Goal: Task Accomplishment & Management: Complete application form

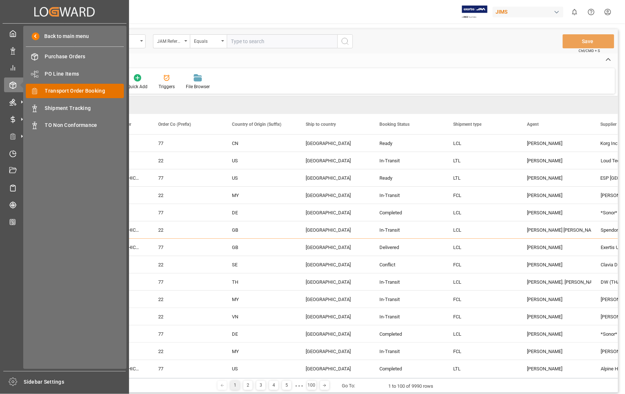
click at [65, 90] on span "Transport Order Booking" at bounding box center [84, 91] width 79 height 8
click at [65, 87] on span "Transport Order Booking" at bounding box center [84, 91] width 79 height 8
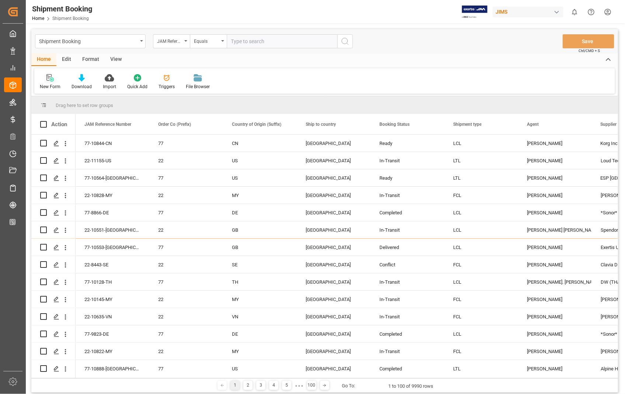
click at [48, 78] on icon at bounding box center [48, 77] width 5 height 7
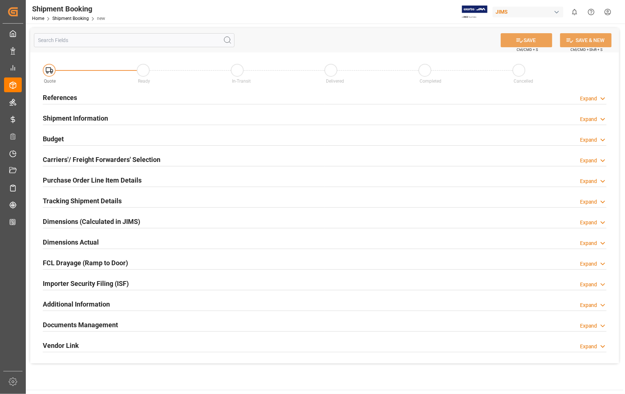
click at [59, 96] on h2 "References" at bounding box center [60, 98] width 34 height 10
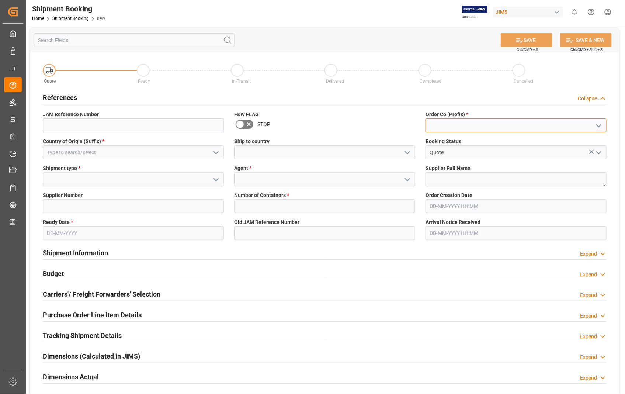
click at [463, 129] on input at bounding box center [515, 125] width 181 height 14
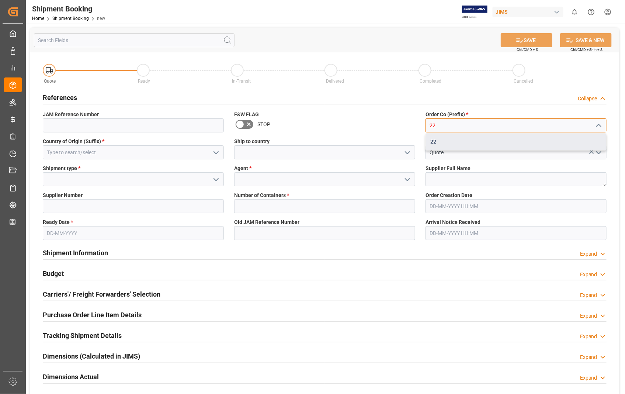
click at [441, 141] on div "22" at bounding box center [516, 141] width 180 height 17
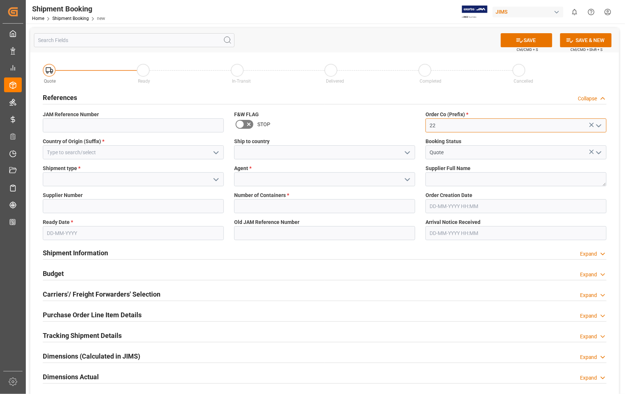
type input "22"
click at [125, 152] on input at bounding box center [133, 152] width 181 height 14
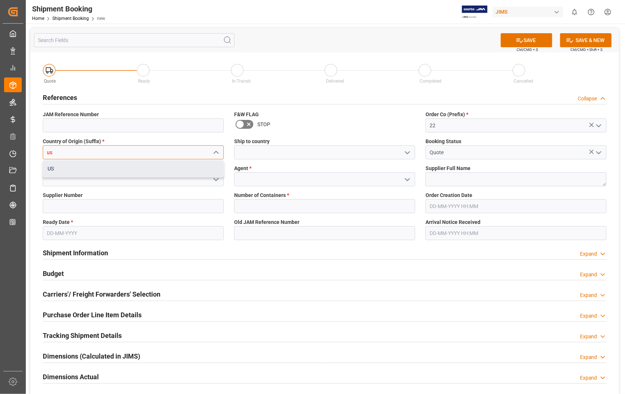
click at [71, 165] on div "US" at bounding box center [133, 168] width 180 height 17
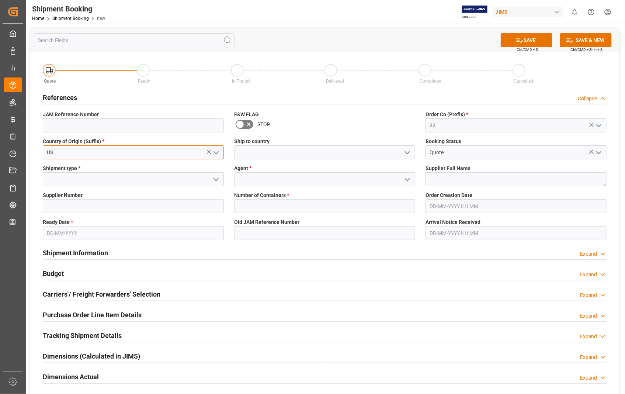
type input "US"
click at [236, 150] on input at bounding box center [324, 152] width 181 height 14
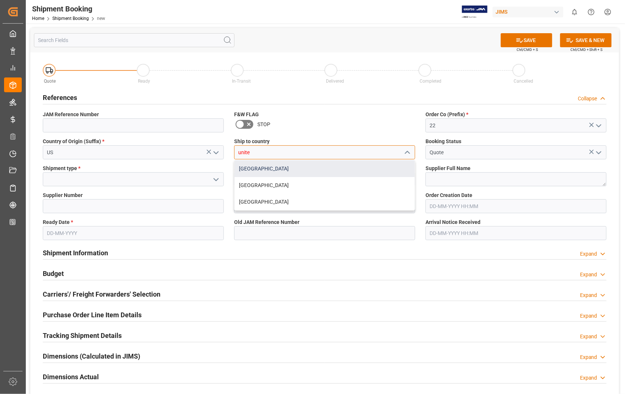
click at [242, 168] on div "[GEOGRAPHIC_DATA]" at bounding box center [324, 168] width 180 height 17
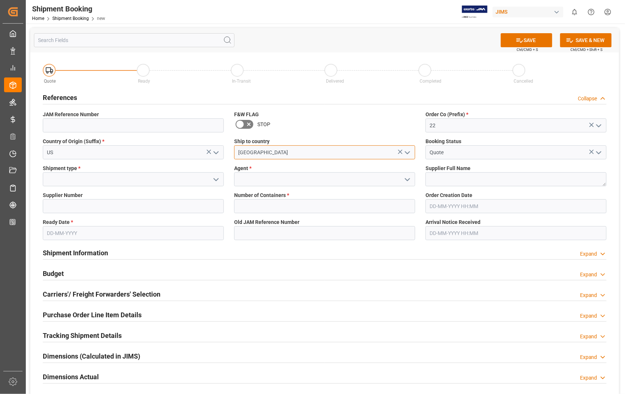
type input "[GEOGRAPHIC_DATA]"
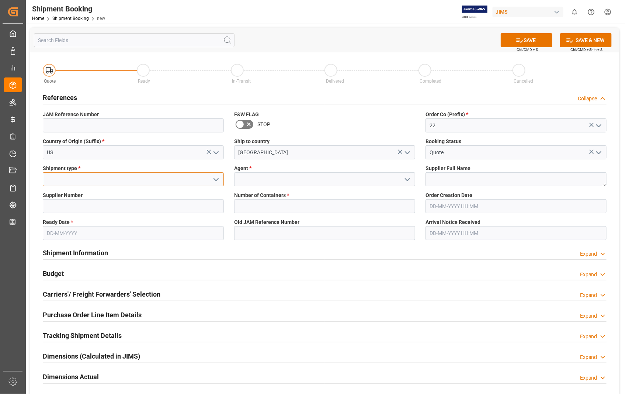
click at [100, 174] on input at bounding box center [133, 179] width 181 height 14
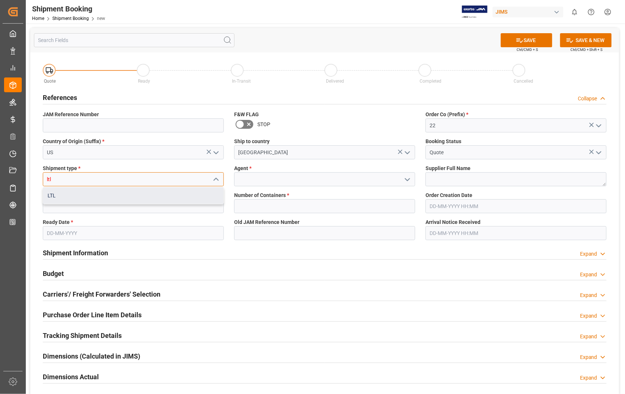
click at [51, 193] on div "LTL" at bounding box center [133, 195] width 180 height 17
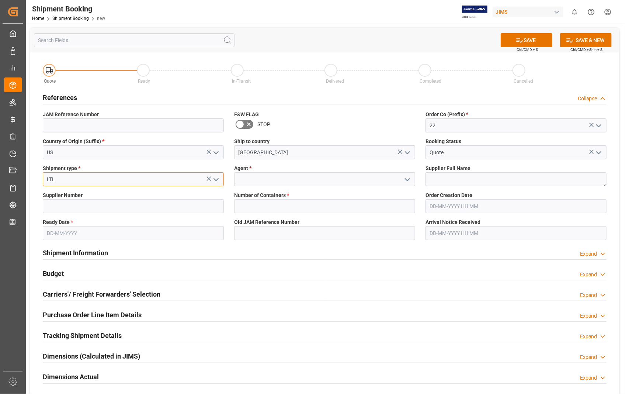
type input "LTL"
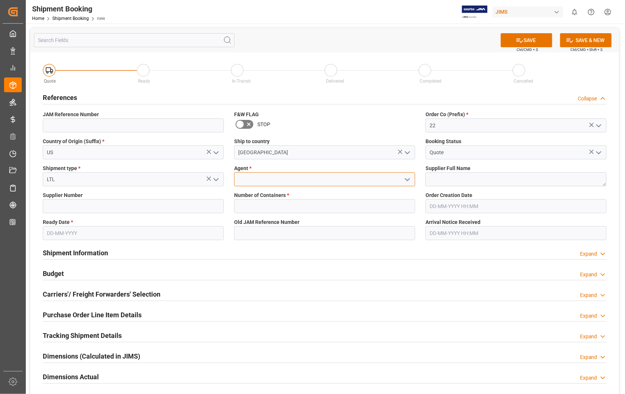
click at [268, 181] on input at bounding box center [324, 179] width 181 height 14
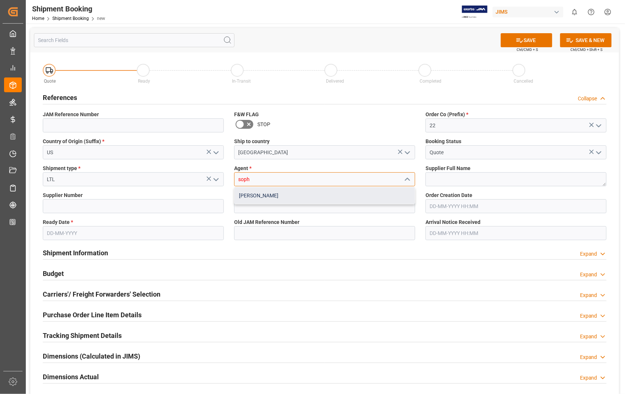
click at [257, 195] on div "[PERSON_NAME]" at bounding box center [324, 195] width 180 height 17
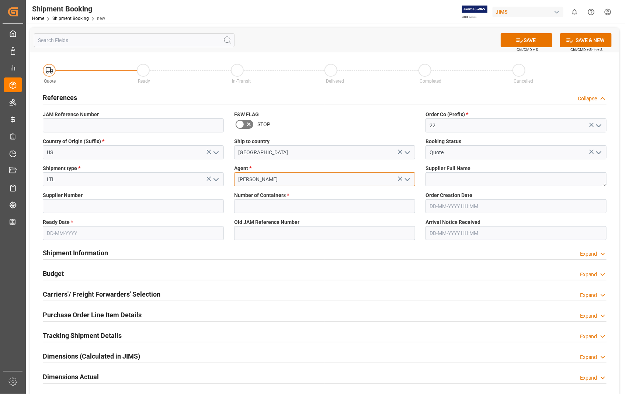
type input "[PERSON_NAME]"
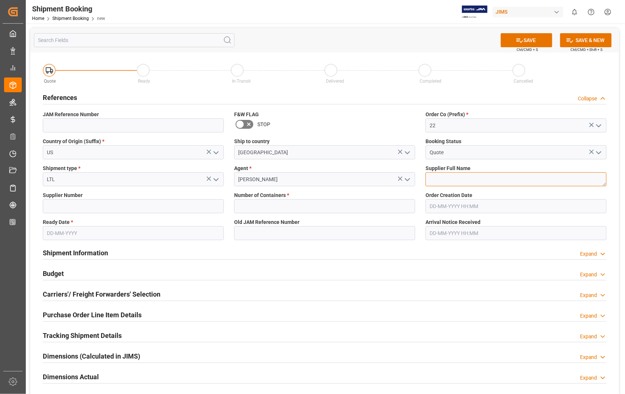
click at [442, 182] on textarea at bounding box center [515, 179] width 181 height 14
paste textarea "HARMAN PROFESSIONAL, IN"
type textarea "[PERSON_NAME] PROFESSIONAL, INC"
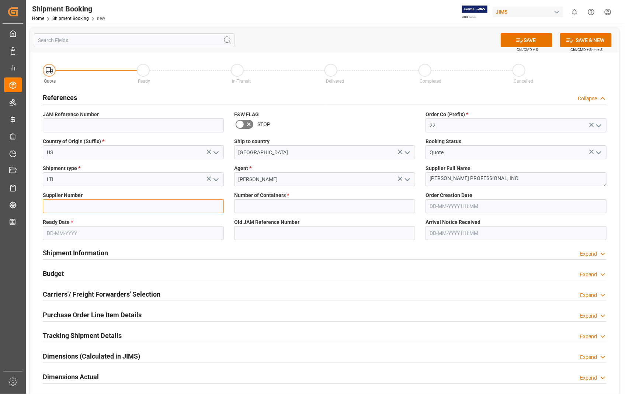
click at [83, 205] on input at bounding box center [133, 206] width 181 height 14
type input "404265"
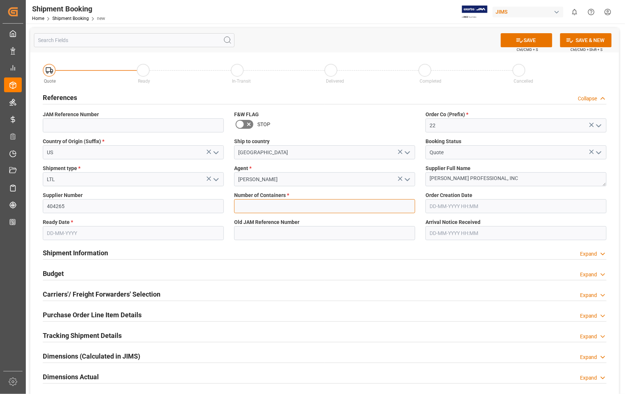
click at [268, 211] on input "text" at bounding box center [324, 206] width 181 height 14
type input "0"
type input "22-11173-US"
type input "[DATE] 00:00"
type input "[DATE]"
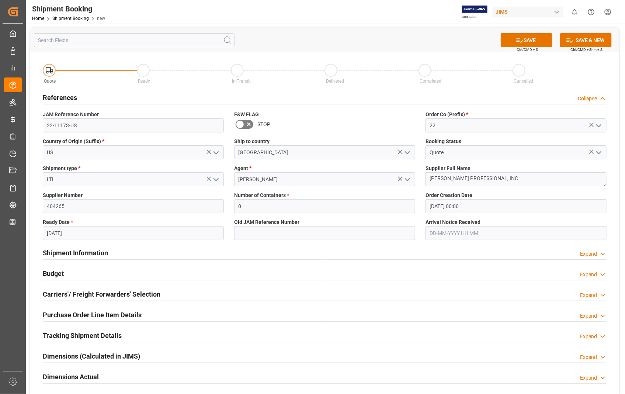
type input "[DATE] 00:00"
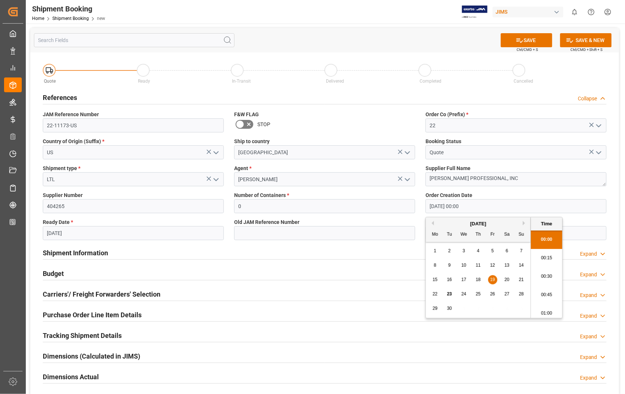
click at [485, 208] on input "[DATE] 00:00" at bounding box center [515, 206] width 181 height 14
click at [448, 292] on span "23" at bounding box center [449, 293] width 5 height 5
type input "[DATE] 00:00"
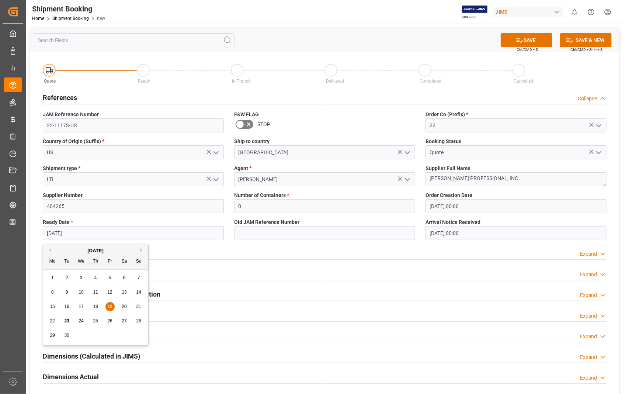
click at [128, 232] on input "[DATE]" at bounding box center [133, 233] width 181 height 14
click at [69, 333] on span "30" at bounding box center [66, 335] width 5 height 5
type input "[DATE]"
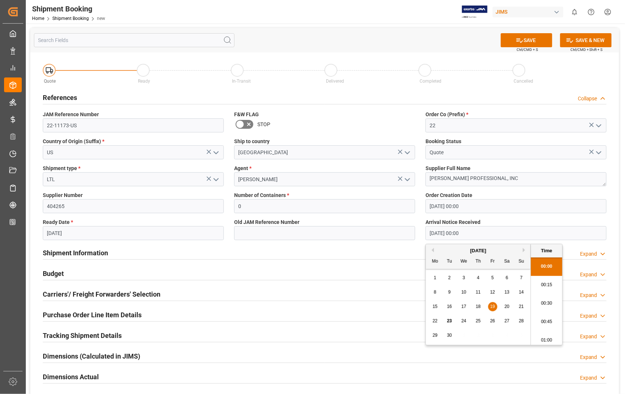
click at [500, 234] on input "[DATE] 00:00" at bounding box center [515, 233] width 181 height 14
click at [449, 319] on span "23" at bounding box center [449, 320] width 5 height 5
type input "[DATE] 00:00"
click at [531, 40] on button "SAVE" at bounding box center [527, 40] width 52 height 14
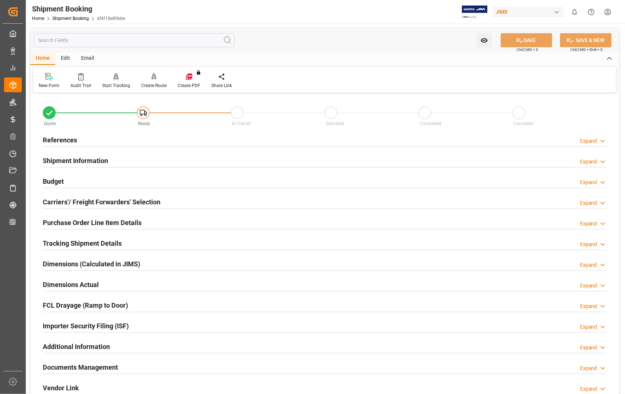
click at [83, 201] on h2 "Carriers'/ Freight Forwarders' Selection" at bounding box center [102, 202] width 118 height 10
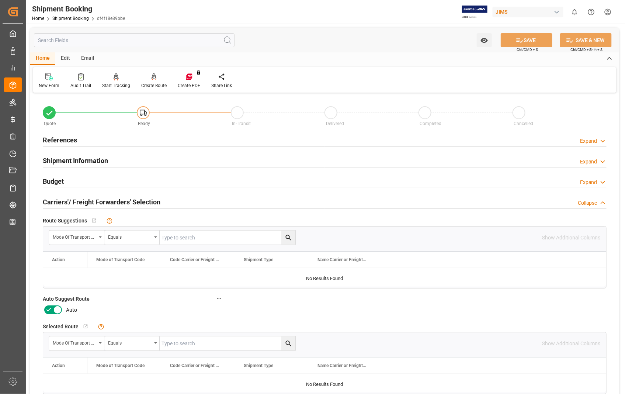
click at [57, 310] on icon at bounding box center [58, 310] width 4 height 4
click at [0, 0] on input "checkbox" at bounding box center [0, 0] width 0 height 0
click at [538, 42] on button "SAVE" at bounding box center [527, 40] width 52 height 14
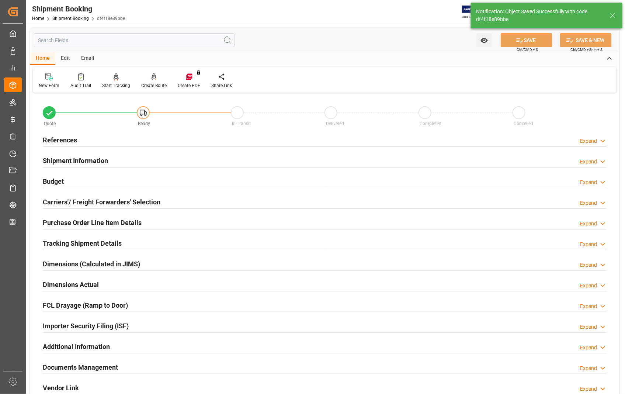
type input "Ready"
click at [53, 140] on h2 "References" at bounding box center [60, 140] width 34 height 10
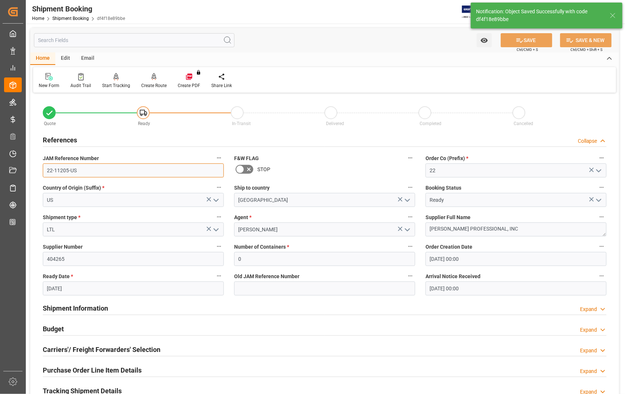
drag, startPoint x: 83, startPoint y: 170, endPoint x: 44, endPoint y: 170, distance: 38.3
click at [44, 170] on input "22-11205-US" at bounding box center [133, 170] width 181 height 14
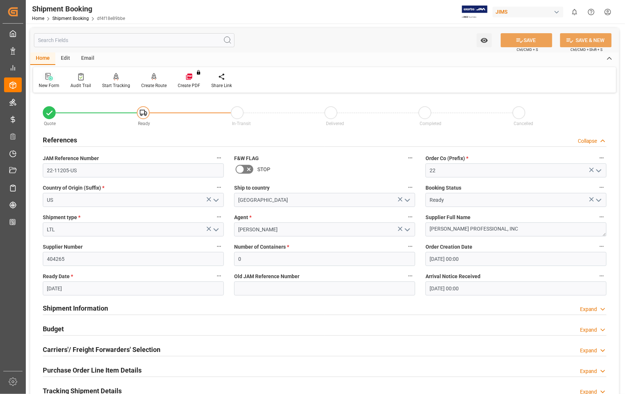
click at [49, 79] on icon at bounding box center [51, 78] width 4 height 4
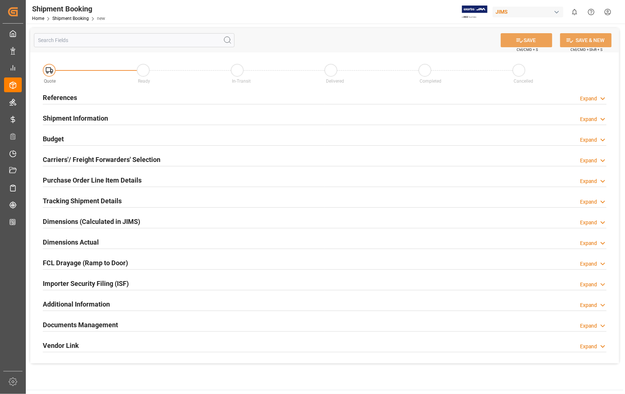
click at [74, 97] on h2 "References" at bounding box center [60, 98] width 34 height 10
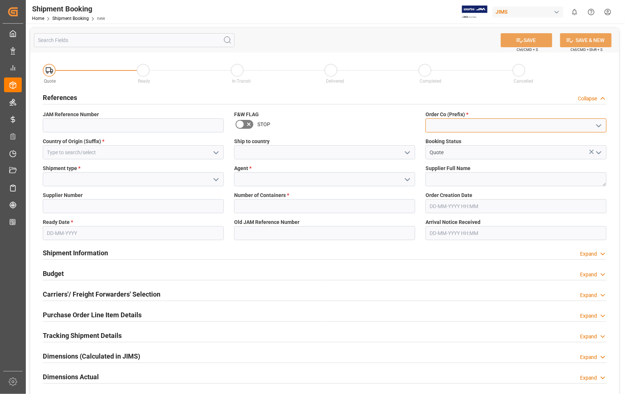
click at [441, 124] on input at bounding box center [515, 125] width 181 height 14
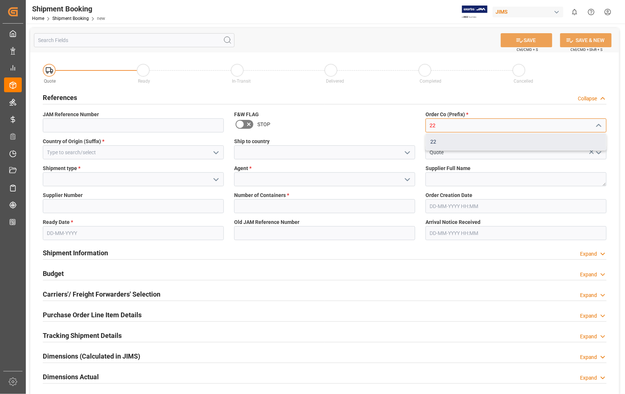
click at [432, 140] on div "22" at bounding box center [516, 141] width 180 height 17
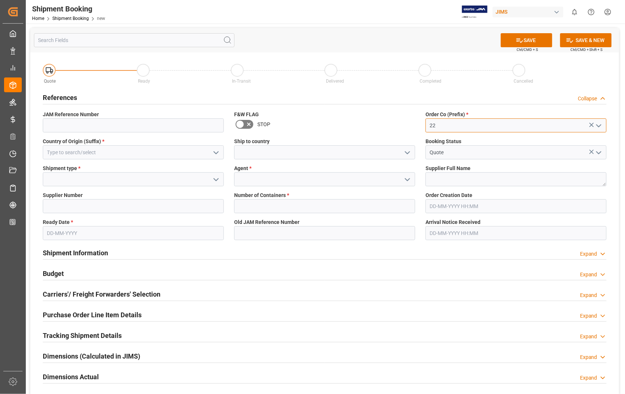
type input "22"
click at [99, 150] on input at bounding box center [133, 152] width 181 height 14
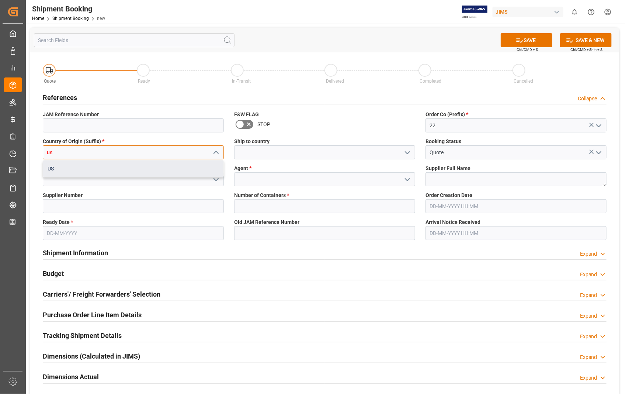
click at [72, 170] on div "US" at bounding box center [133, 168] width 180 height 17
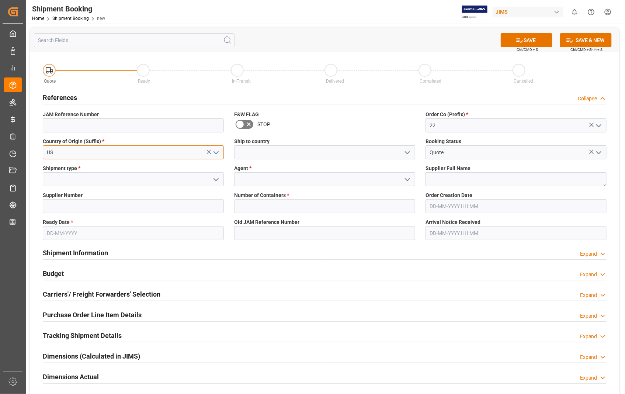
type input "US"
click at [241, 152] on input at bounding box center [324, 152] width 181 height 14
type input "o"
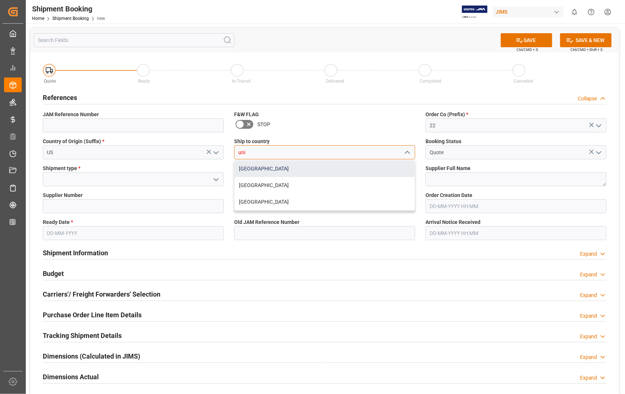
click at [239, 166] on div "[GEOGRAPHIC_DATA]" at bounding box center [324, 168] width 180 height 17
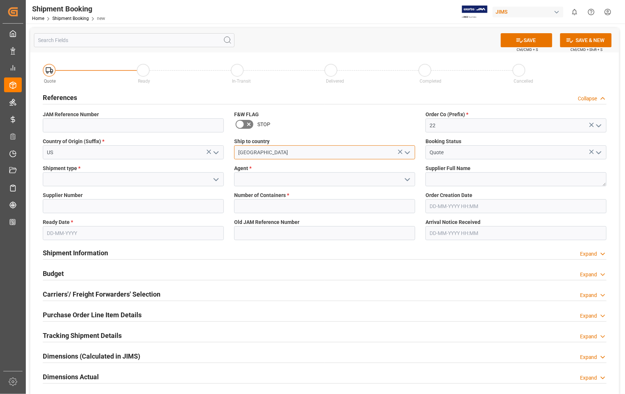
type input "[GEOGRAPHIC_DATA]"
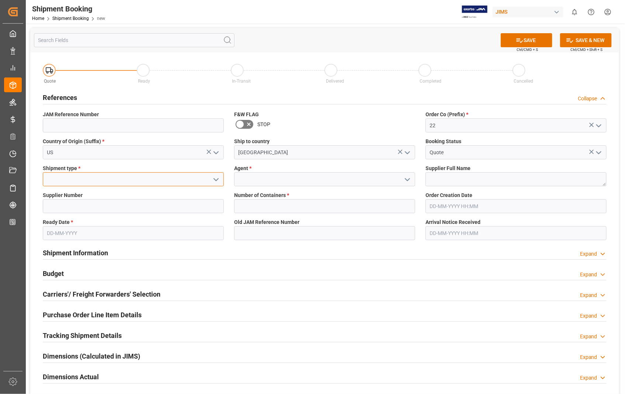
click at [65, 179] on input at bounding box center [133, 179] width 181 height 14
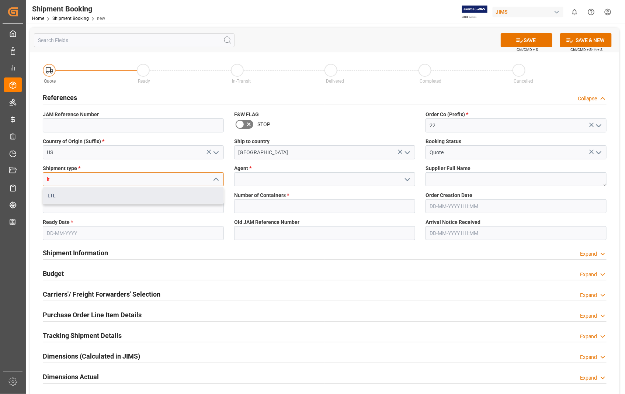
click at [51, 197] on div "LTL" at bounding box center [133, 195] width 180 height 17
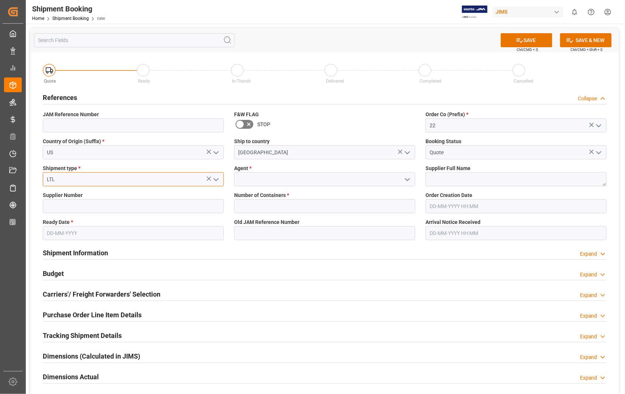
type input "LTL"
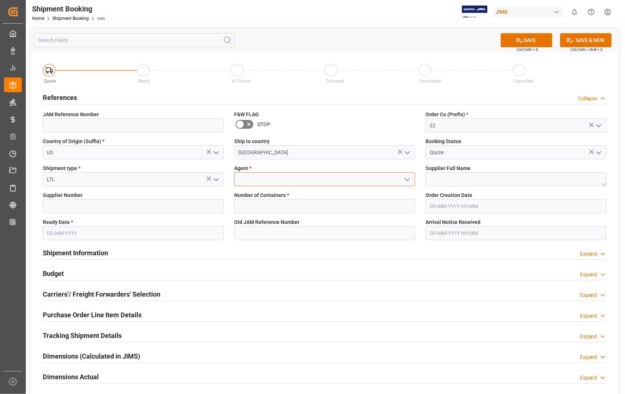
click at [270, 178] on input at bounding box center [324, 179] width 181 height 14
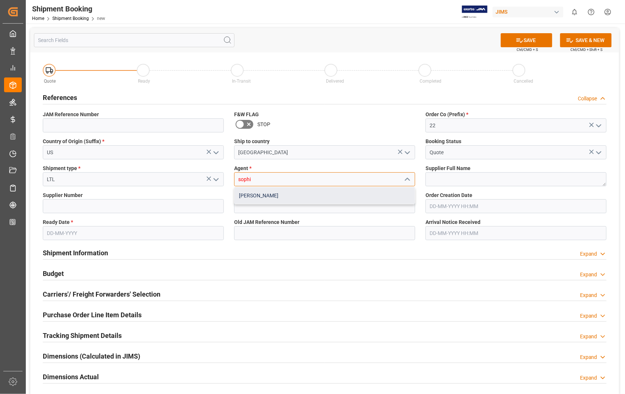
click at [264, 194] on div "[PERSON_NAME]" at bounding box center [324, 195] width 180 height 17
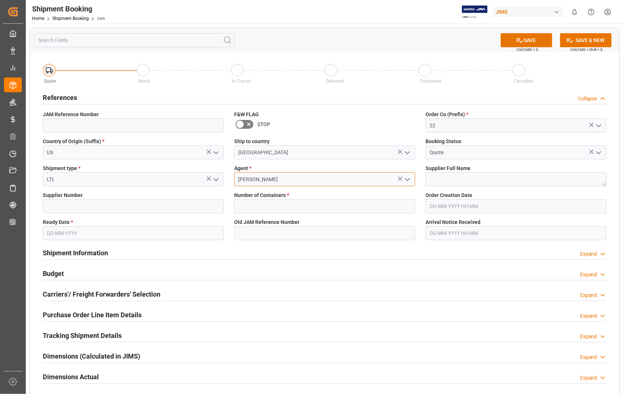
type input "[PERSON_NAME]"
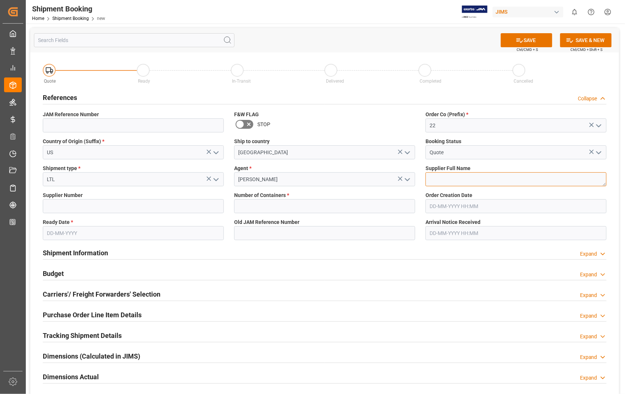
drag, startPoint x: 450, startPoint y: 181, endPoint x: 419, endPoint y: 167, distance: 34.5
click at [449, 181] on textarea at bounding box center [515, 179] width 181 height 14
click at [498, 180] on textarea at bounding box center [515, 179] width 181 height 14
paste textarea "[PERSON_NAME] & CO"
type textarea "[PERSON_NAME] & CO"
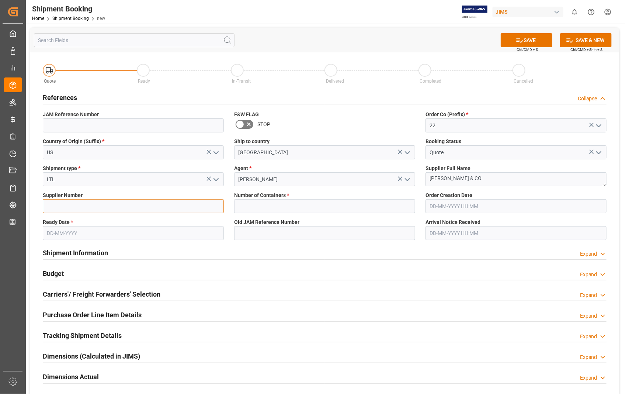
click at [101, 209] on input at bounding box center [133, 206] width 181 height 14
paste input "398672"
type input "398672"
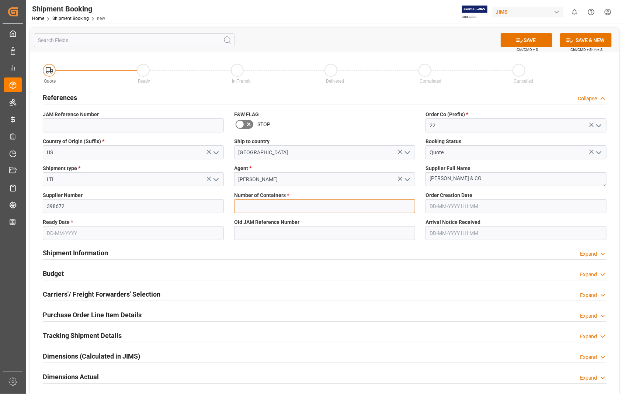
click at [290, 208] on input "text" at bounding box center [324, 206] width 181 height 14
type input "0"
type input "[DATE] 00:00"
type input "[DATE]"
type input "[DATE] 00:00"
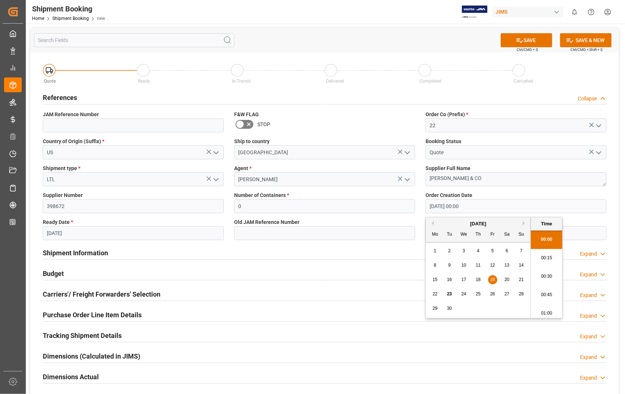
click at [477, 207] on input "[DATE] 00:00" at bounding box center [515, 206] width 181 height 14
drag, startPoint x: 477, startPoint y: 207, endPoint x: 422, endPoint y: 208, distance: 54.9
click at [422, 208] on div "Order Creation Date [DATE] 00:00" at bounding box center [515, 202] width 191 height 27
paste input "[DATE]"
type input "[DATE] 00:00"
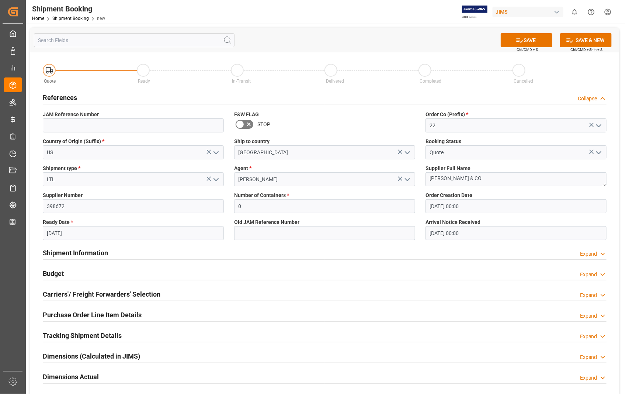
click at [344, 223] on label "Old JAM Reference Number" at bounding box center [324, 222] width 181 height 8
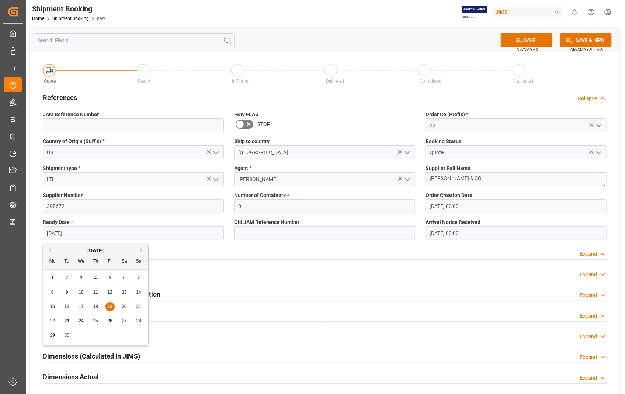
drag, startPoint x: 85, startPoint y: 236, endPoint x: 46, endPoint y: 236, distance: 39.1
click at [46, 236] on input "[DATE]" at bounding box center [133, 233] width 181 height 14
type input "[DATE]"
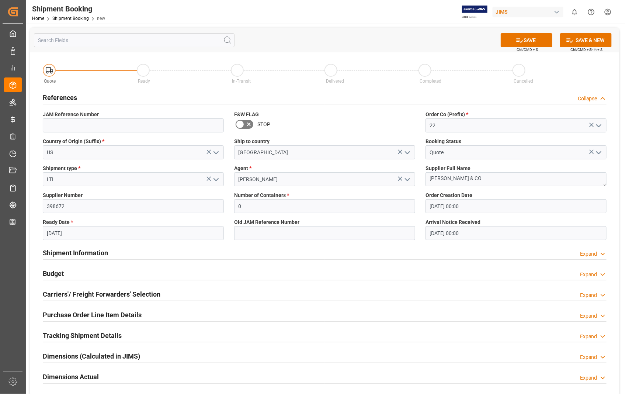
click at [284, 250] on div "Shipment Information Expand" at bounding box center [325, 252] width 564 height 14
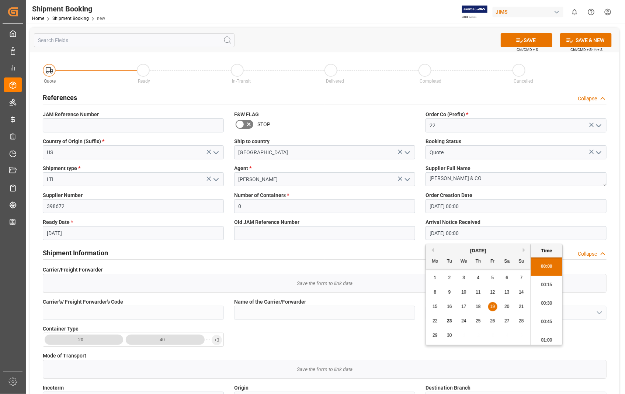
drag, startPoint x: 478, startPoint y: 227, endPoint x: 412, endPoint y: 233, distance: 66.2
click at [412, 233] on div "Quote Ready In-Transit Delivered Completed Cancelled References Collapse JAM Re…" at bounding box center [324, 374] width 589 height 644
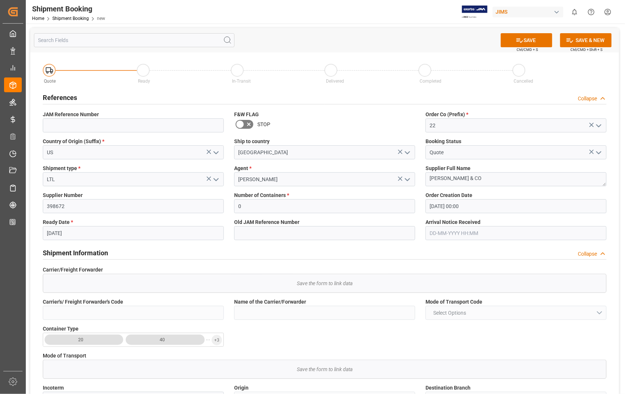
click at [319, 247] on div "Shipment Information Collapse" at bounding box center [325, 252] width 564 height 14
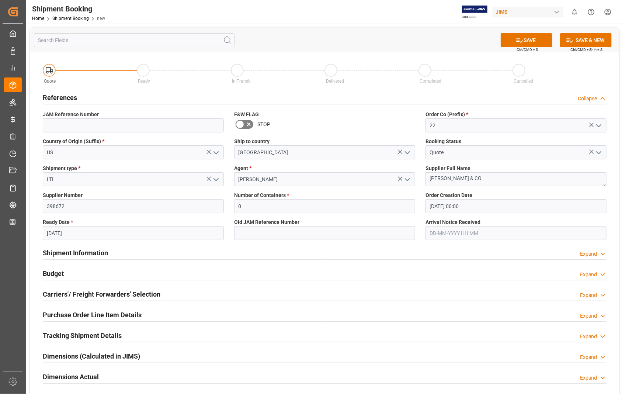
click at [72, 292] on h2 "Carriers'/ Freight Forwarders' Selection" at bounding box center [102, 294] width 118 height 10
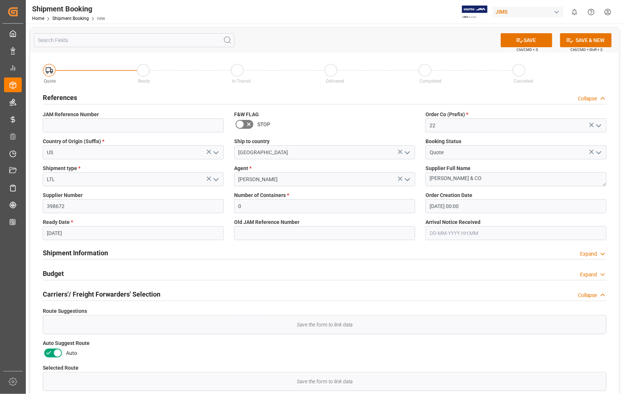
click at [55, 352] on icon at bounding box center [57, 352] width 9 height 9
click at [0, 0] on input "checkbox" at bounding box center [0, 0] width 0 height 0
click at [523, 38] on button "SAVE" at bounding box center [527, 40] width 52 height 14
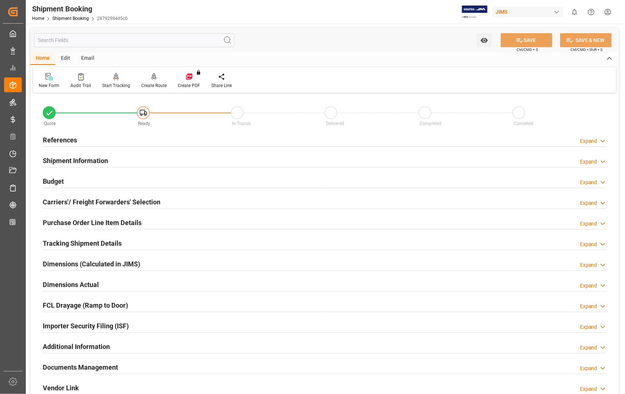
click at [60, 138] on h2 "References" at bounding box center [60, 140] width 34 height 10
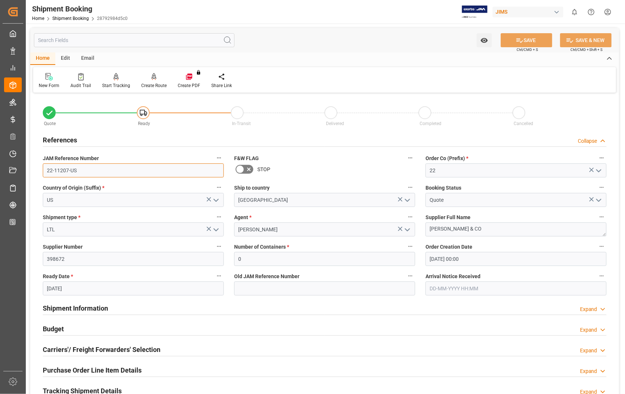
drag, startPoint x: 80, startPoint y: 172, endPoint x: 45, endPoint y: 173, distance: 34.7
click at [45, 173] on input "22-11207-US" at bounding box center [133, 170] width 181 height 14
